Goal: Transaction & Acquisition: Subscribe to service/newsletter

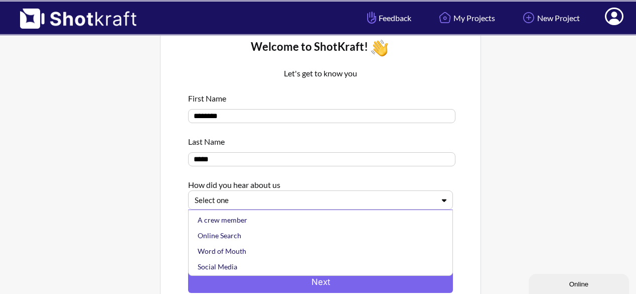
click at [423, 203] on div at bounding box center [315, 200] width 240 height 12
click at [258, 242] on div "Online Search" at bounding box center [323, 235] width 255 height 16
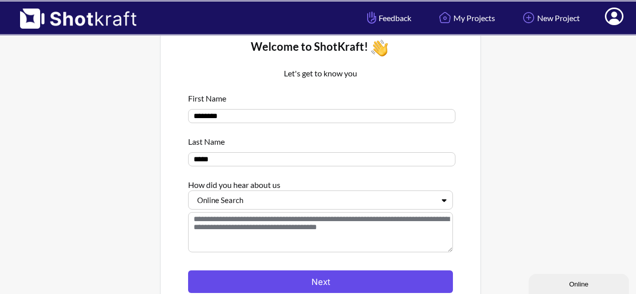
click at [253, 285] on button "Next" at bounding box center [320, 281] width 265 height 23
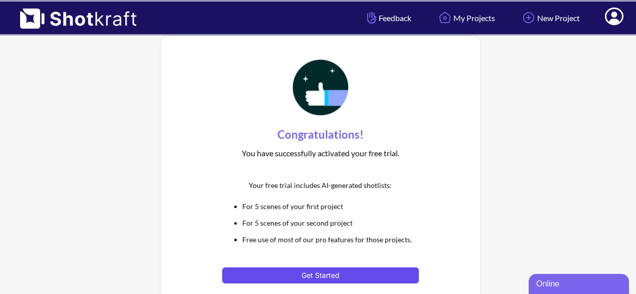
click at [259, 269] on button "Get Started" at bounding box center [320, 275] width 196 height 16
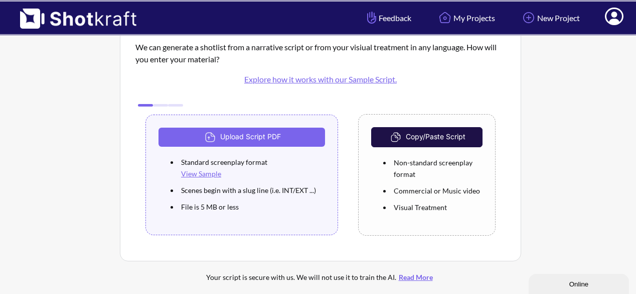
scroll to position [45, 0]
click at [58, 25] on img at bounding box center [73, 15] width 147 height 27
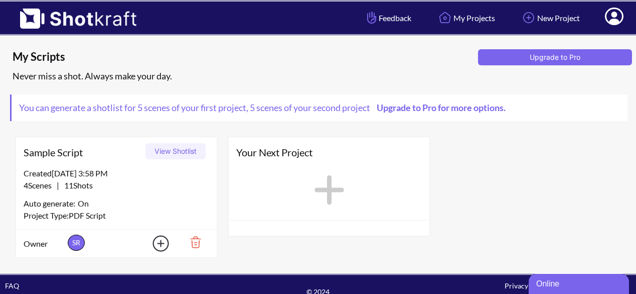
click at [60, 158] on span "Sample Script" at bounding box center [83, 152] width 118 height 15
click at [42, 163] on div "Sample Script View Shotlist" at bounding box center [116, 152] width 201 height 30
click at [181, 146] on button "View Shotlist" at bounding box center [176, 151] width 60 height 16
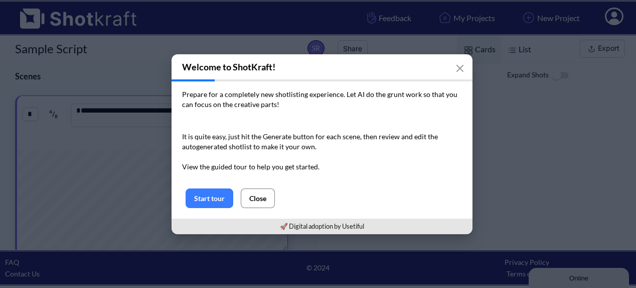
click at [258, 193] on button "Close" at bounding box center [258, 198] width 34 height 20
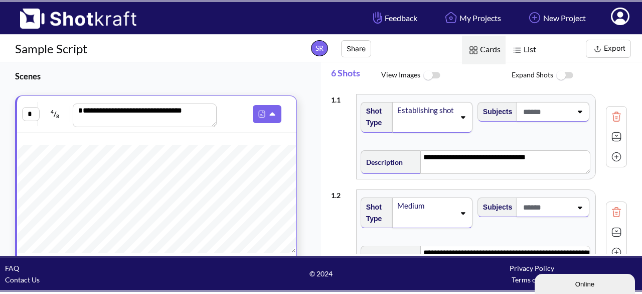
scroll to position [234, 0]
click at [110, 26] on img at bounding box center [73, 15] width 147 height 27
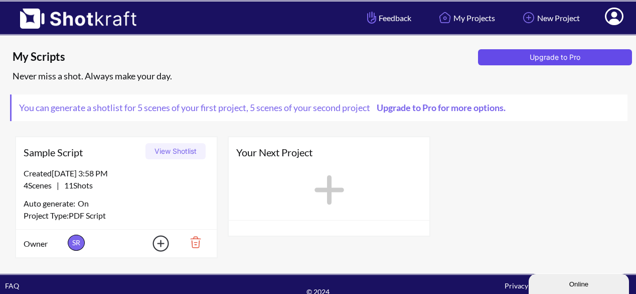
click at [580, 63] on button "Upgrade to Pro" at bounding box center [555, 57] width 154 height 16
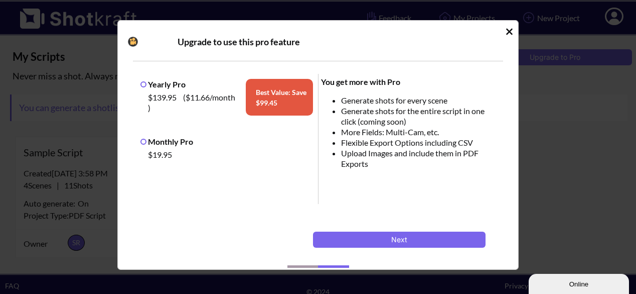
drag, startPoint x: 140, startPoint y: 142, endPoint x: 145, endPoint y: 142, distance: 5.5
click at [145, 142] on div "Monthly Pro $19.95" at bounding box center [227, 148] width 178 height 31
click at [145, 142] on label "Monthly Pro" at bounding box center [167, 141] width 53 height 10
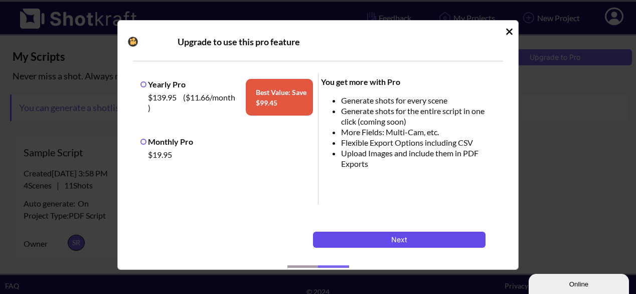
click at [392, 242] on button "Next" at bounding box center [399, 239] width 173 height 16
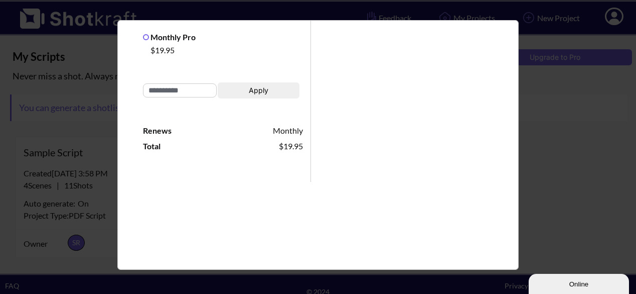
scroll to position [213, 0]
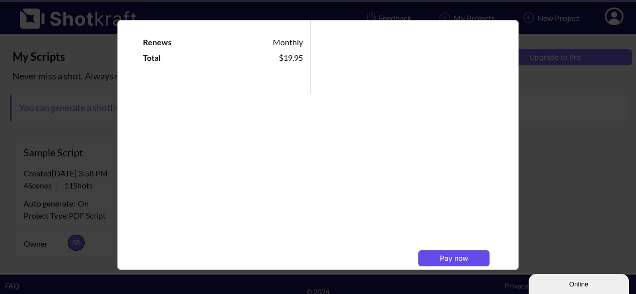
click at [443, 255] on span "Pay now" at bounding box center [454, 257] width 28 height 9
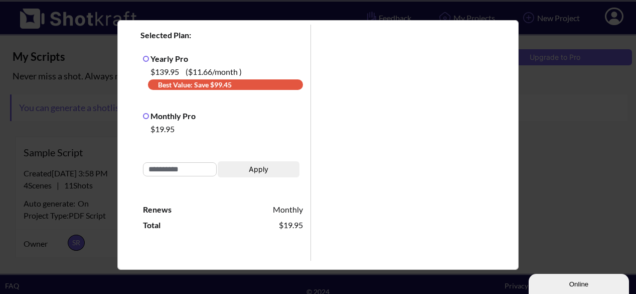
scroll to position [0, 0]
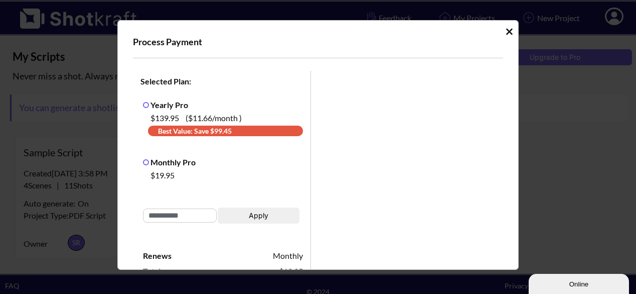
click at [506, 32] on icon "Idle Modal" at bounding box center [510, 32] width 8 height 10
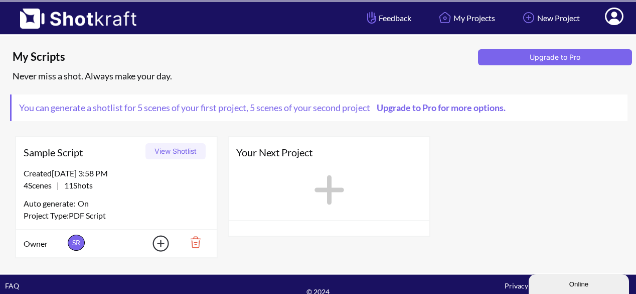
click at [617, 15] on icon at bounding box center [614, 17] width 19 height 18
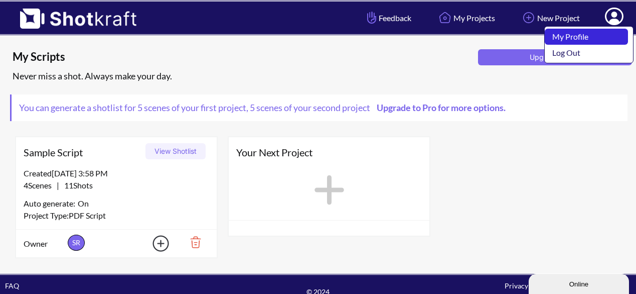
click at [601, 32] on link "My Profile" at bounding box center [586, 37] width 83 height 16
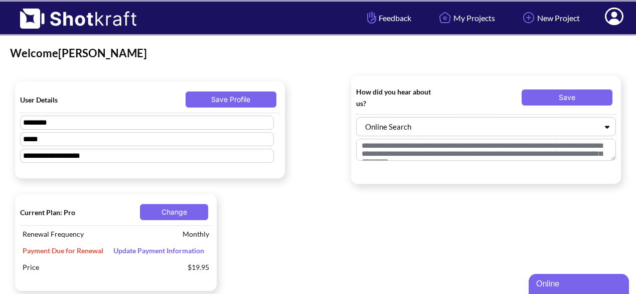
click at [47, 11] on img at bounding box center [73, 15] width 147 height 27
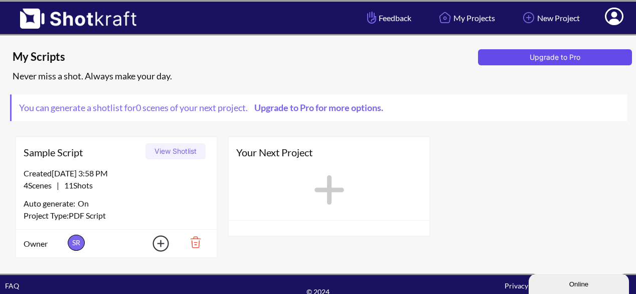
click at [534, 54] on button "Upgrade to Pro" at bounding box center [555, 57] width 154 height 16
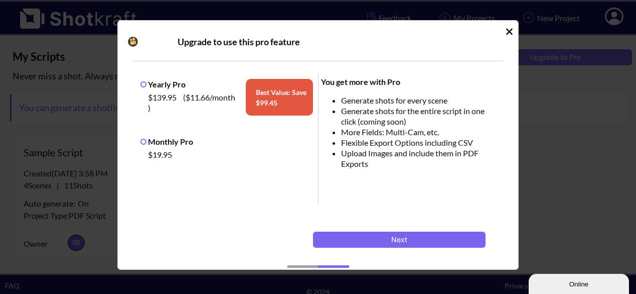
click at [183, 141] on label "Monthly Pro" at bounding box center [167, 141] width 53 height 10
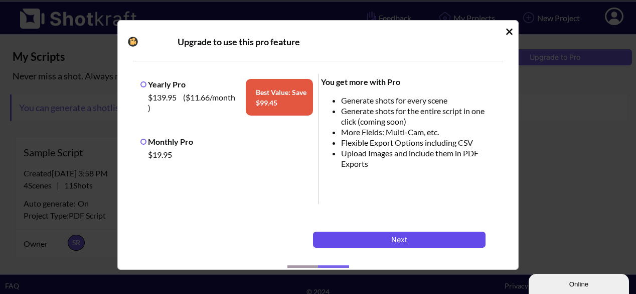
click at [350, 241] on button "Next" at bounding box center [399, 239] width 173 height 16
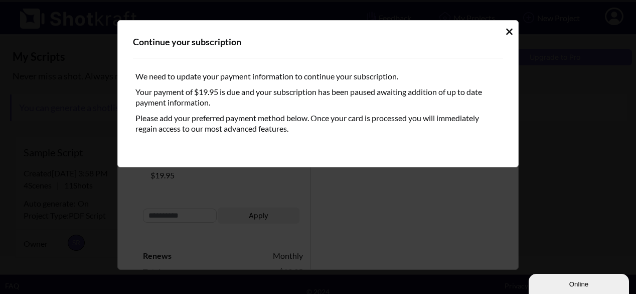
click at [506, 34] on icon "Idle Modal" at bounding box center [510, 32] width 8 height 10
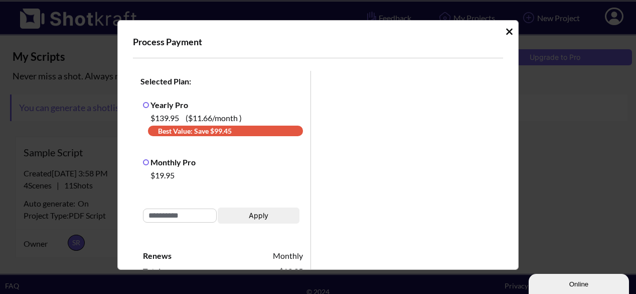
click at [506, 36] on icon "Idle Modal" at bounding box center [510, 32] width 8 height 10
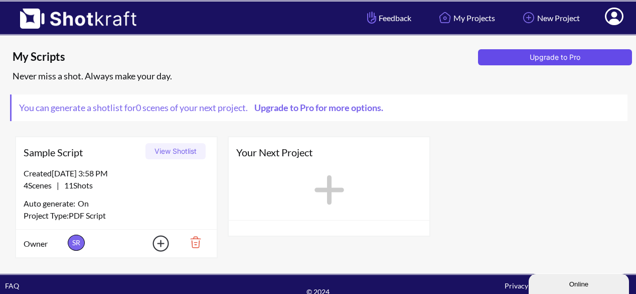
click at [525, 58] on button "Upgrade to Pro" at bounding box center [555, 57] width 154 height 16
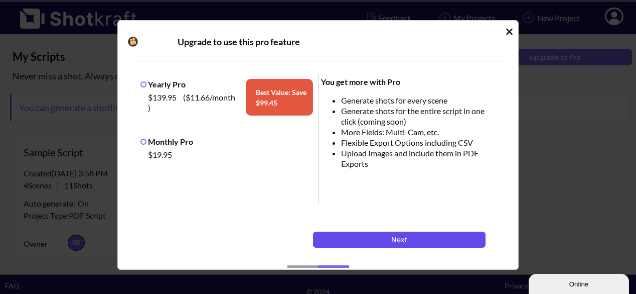
click at [363, 238] on button "Next" at bounding box center [399, 239] width 173 height 16
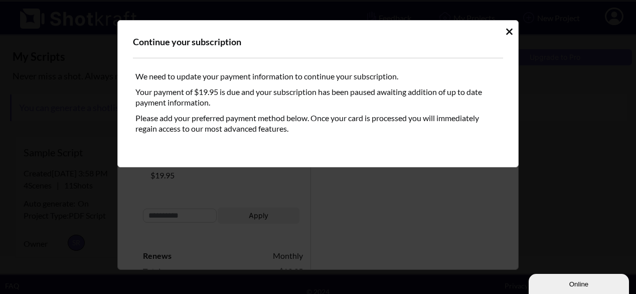
click at [506, 32] on icon "Idle Modal" at bounding box center [510, 32] width 8 height 10
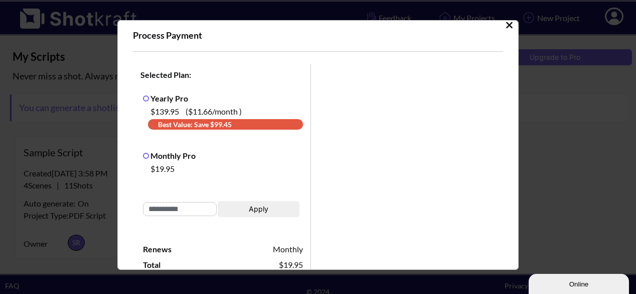
scroll to position [8, 0]
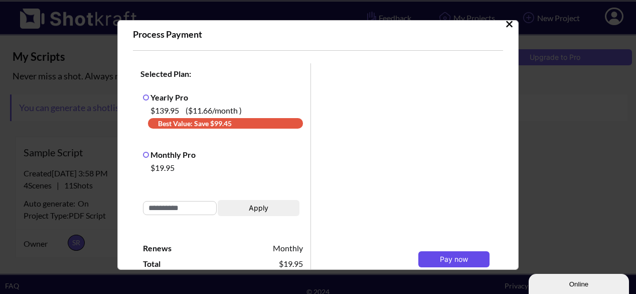
click at [441, 256] on span "Pay now" at bounding box center [454, 258] width 28 height 9
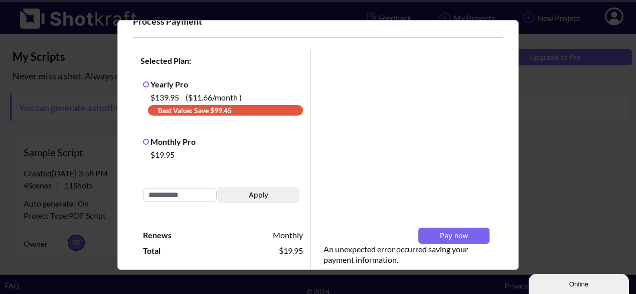
scroll to position [34, 0]
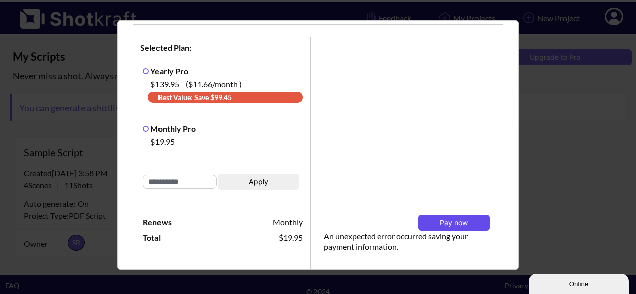
click at [445, 220] on span "Pay now" at bounding box center [454, 222] width 28 height 9
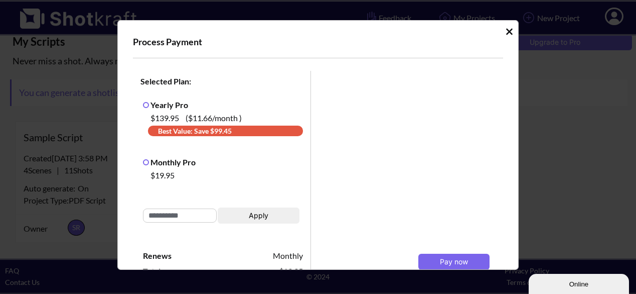
scroll to position [84, 0]
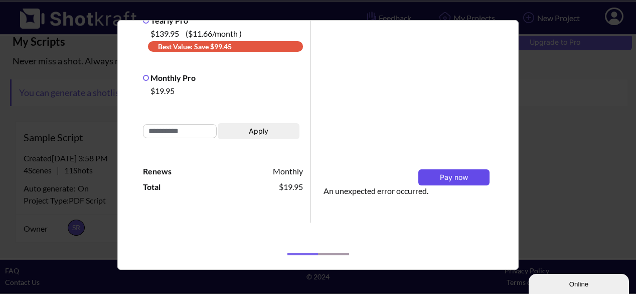
click at [442, 174] on span "Pay now" at bounding box center [454, 177] width 28 height 9
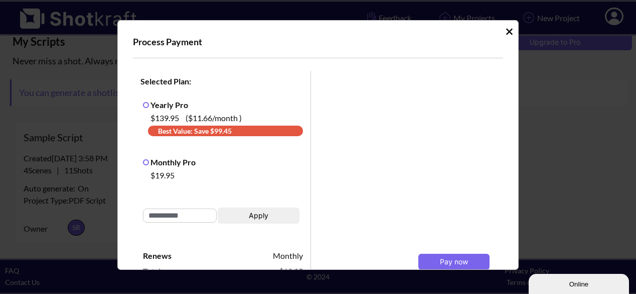
click at [506, 32] on icon "Idle Modal" at bounding box center [510, 32] width 8 height 10
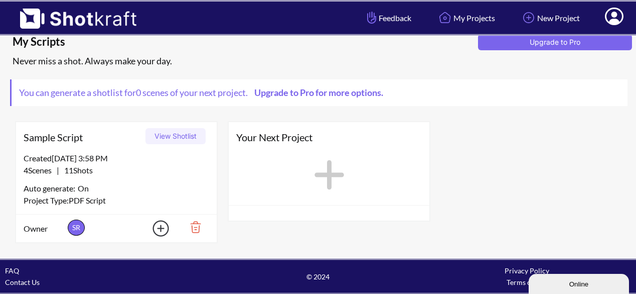
click at [620, 14] on icon at bounding box center [614, 17] width 19 height 18
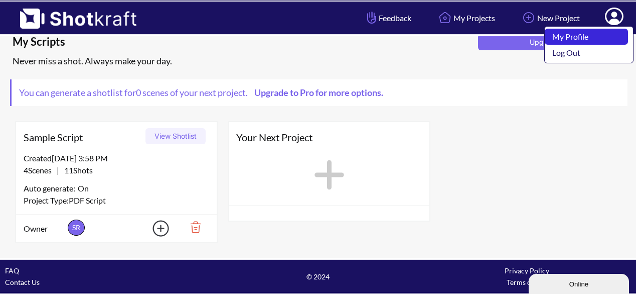
click at [574, 33] on link "My Profile" at bounding box center [586, 37] width 83 height 16
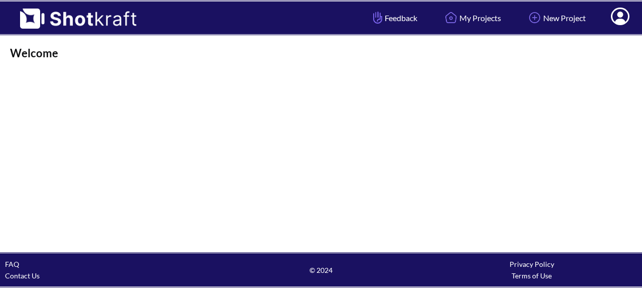
drag, startPoint x: 130, startPoint y: 189, endPoint x: 87, endPoint y: 200, distance: 44.7
click at [87, 200] on div "Welcome" at bounding box center [321, 144] width 642 height 216
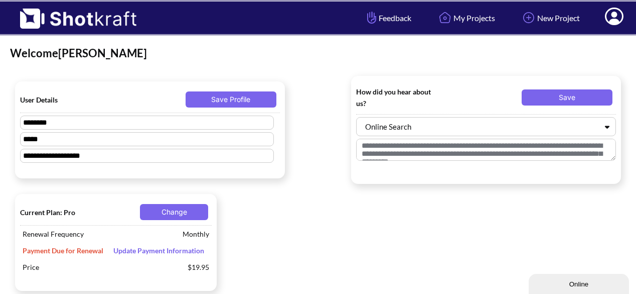
click at [129, 249] on span "Update Payment Information" at bounding box center [158, 250] width 101 height 9
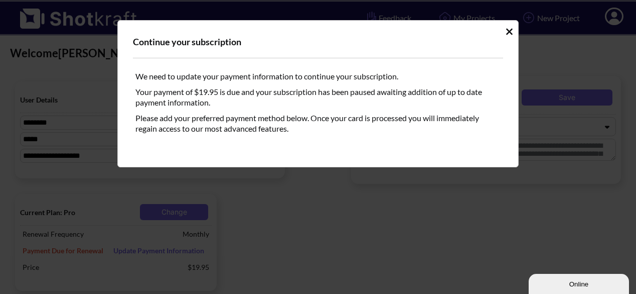
click at [510, 26] on div "Idle Modal" at bounding box center [510, 32] width 8 height 12
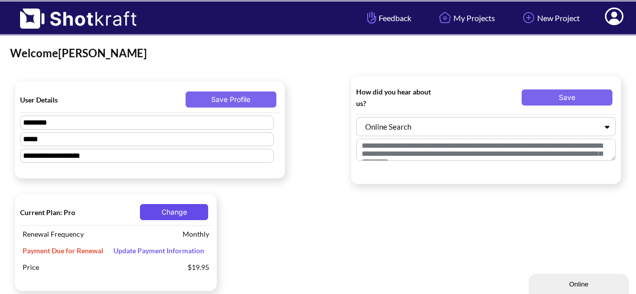
click at [197, 211] on button "Change" at bounding box center [174, 212] width 68 height 16
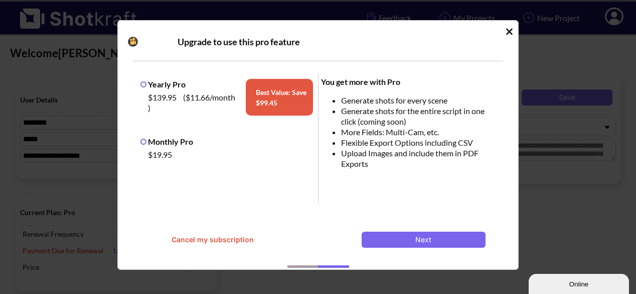
click at [223, 238] on button "Cancel my subscription" at bounding box center [213, 239] width 124 height 16
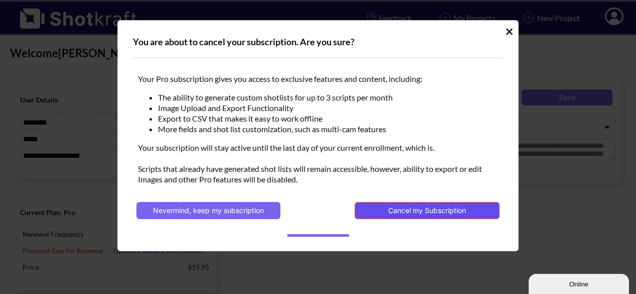
click at [390, 212] on button "Cancel my Subscription" at bounding box center [427, 210] width 145 height 17
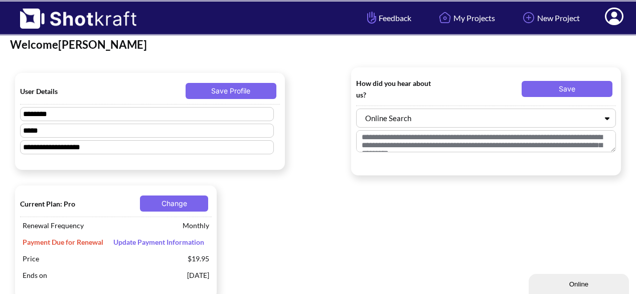
scroll to position [16, 0]
